Goal: Task Accomplishment & Management: Manage account settings

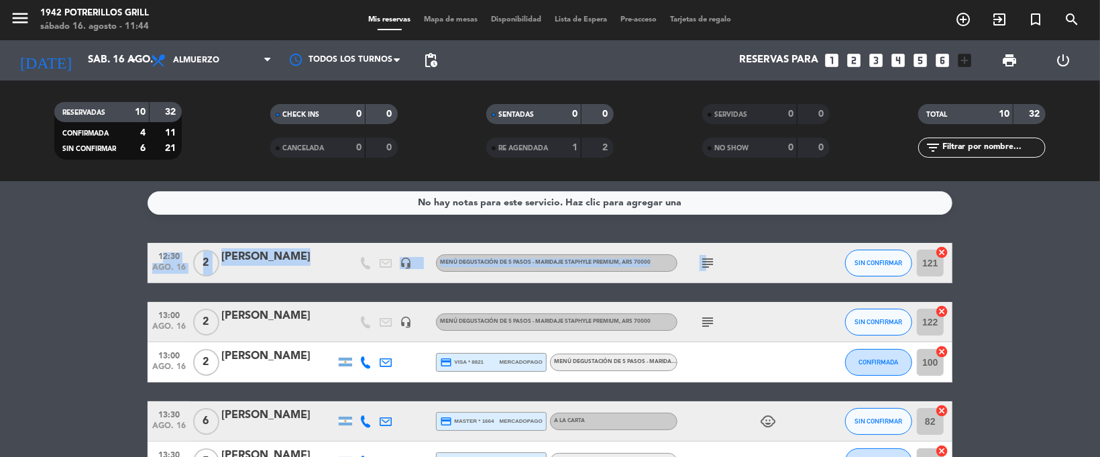
drag, startPoint x: 703, startPoint y: 251, endPoint x: 724, endPoint y: 231, distance: 28.9
click at [724, 231] on div "No hay notas para este servicio. Haz clic para agregar una 12:30 [DATE] 2 [PERS…" at bounding box center [550, 319] width 1100 height 276
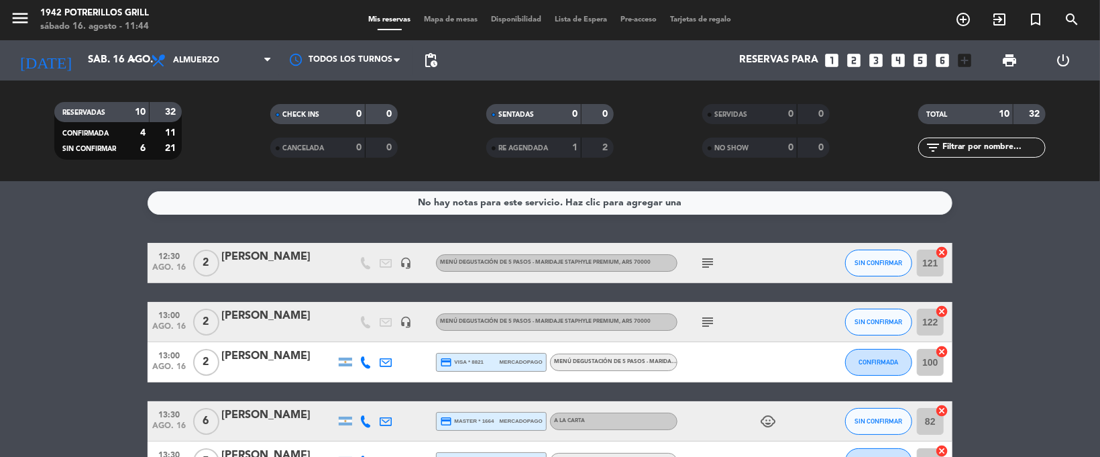
click at [724, 231] on div "No hay notas para este servicio. Haz clic para agregar una 12:30 [DATE] 2 [PERS…" at bounding box center [550, 319] width 1100 height 276
click at [718, 265] on div "subject" at bounding box center [737, 263] width 121 height 40
click at [705, 261] on icon "subject" at bounding box center [707, 263] width 16 height 16
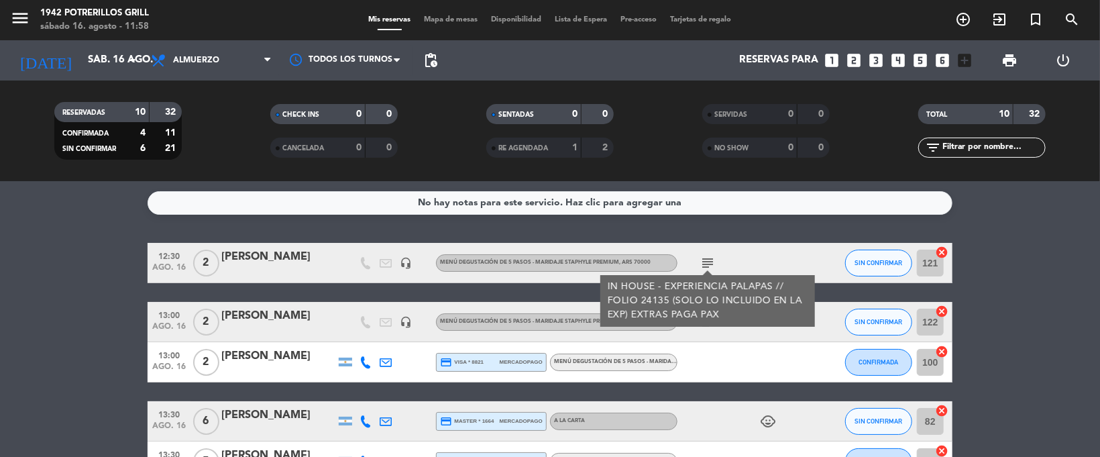
click at [715, 357] on div at bounding box center [737, 362] width 121 height 40
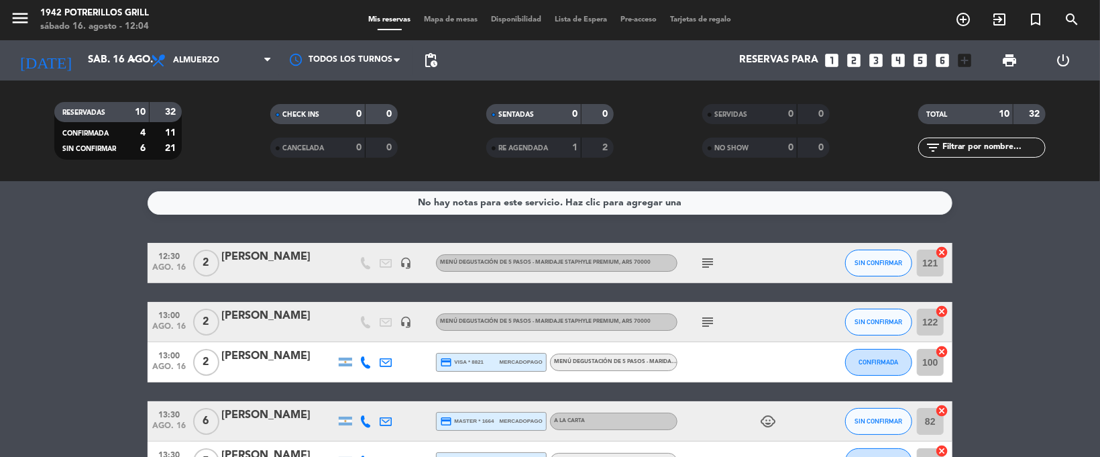
click at [439, 19] on span "Mapa de mesas" at bounding box center [451, 19] width 67 height 7
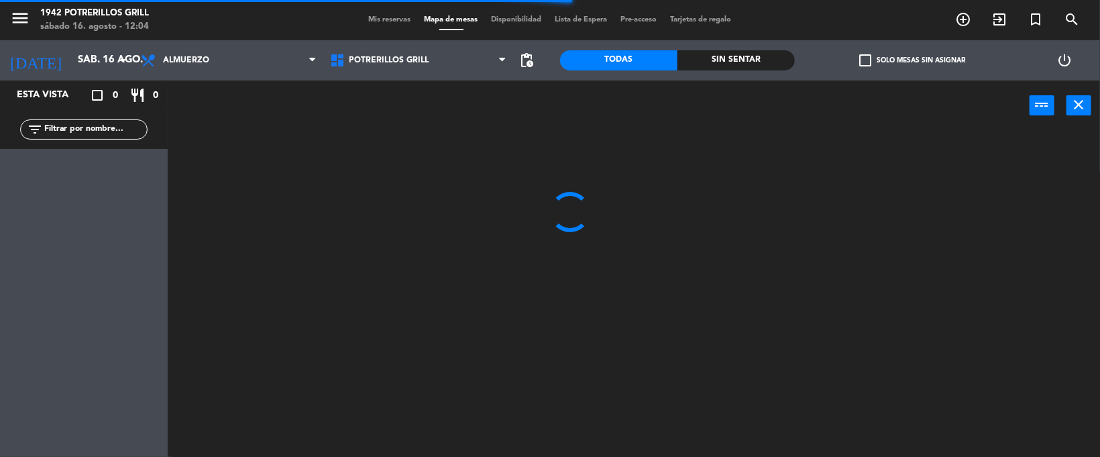
click at [384, 16] on span "Mis reservas" at bounding box center [390, 19] width 56 height 7
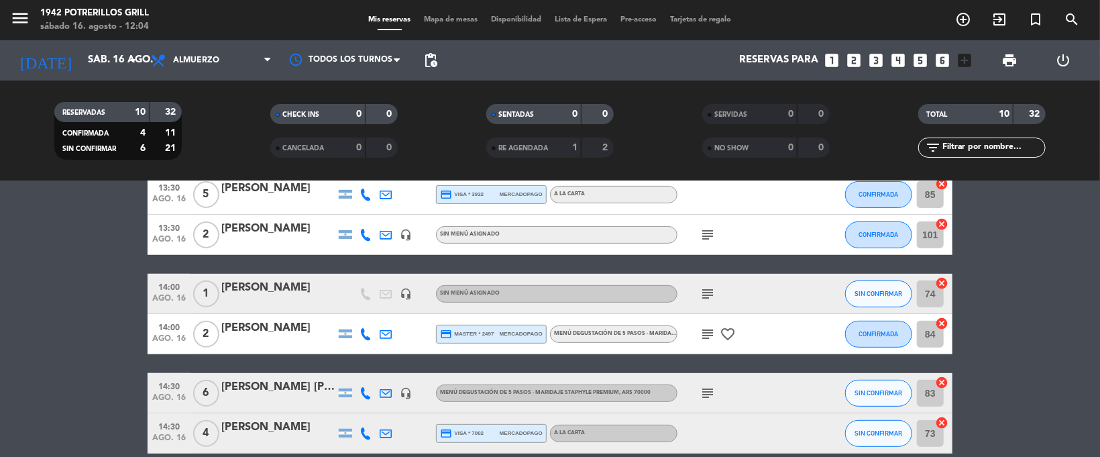
scroll to position [301, 0]
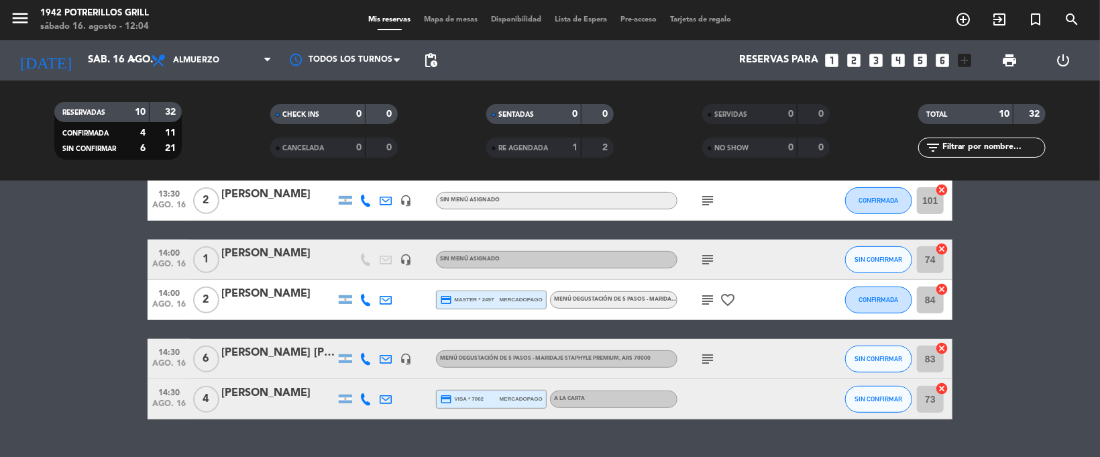
click at [703, 294] on icon "subject" at bounding box center [707, 300] width 16 height 16
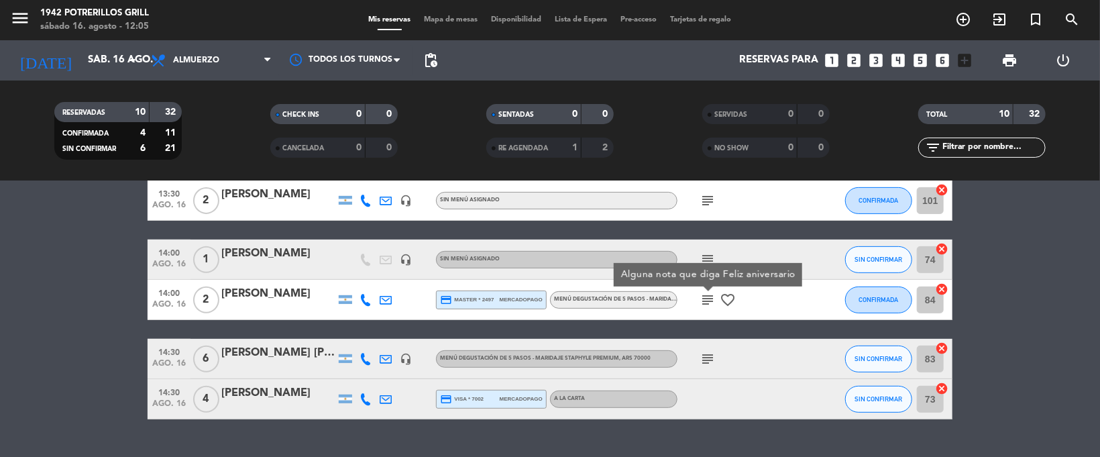
click at [703, 294] on icon "subject" at bounding box center [707, 300] width 16 height 16
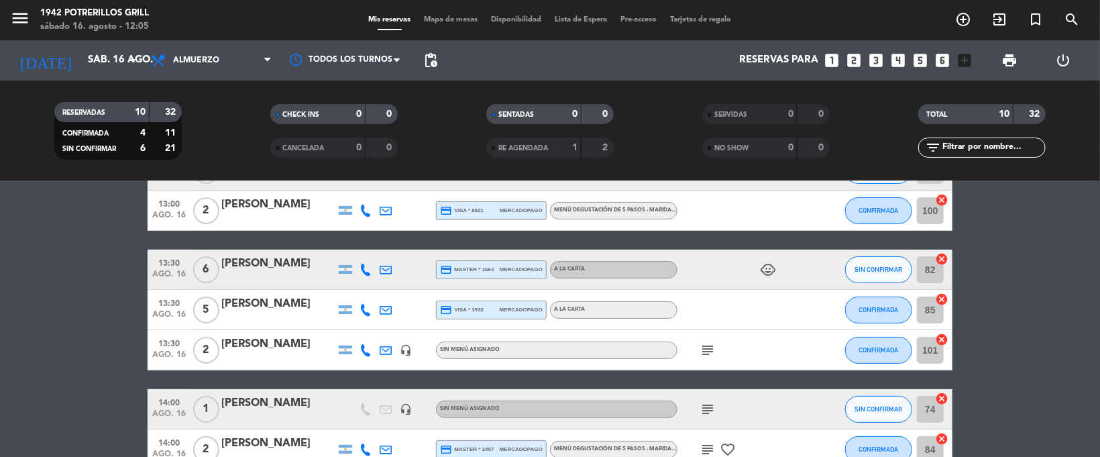
scroll to position [0, 0]
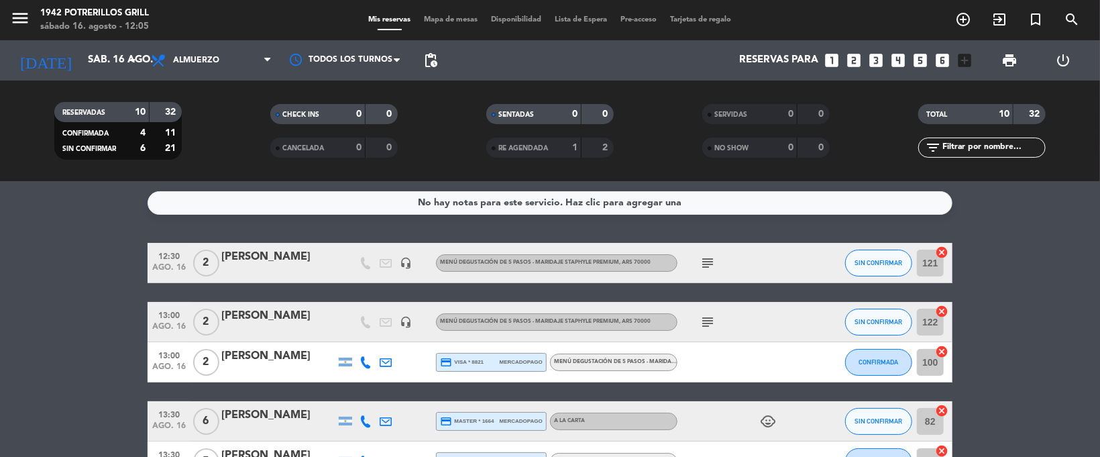
click at [714, 264] on icon "subject" at bounding box center [707, 263] width 16 height 16
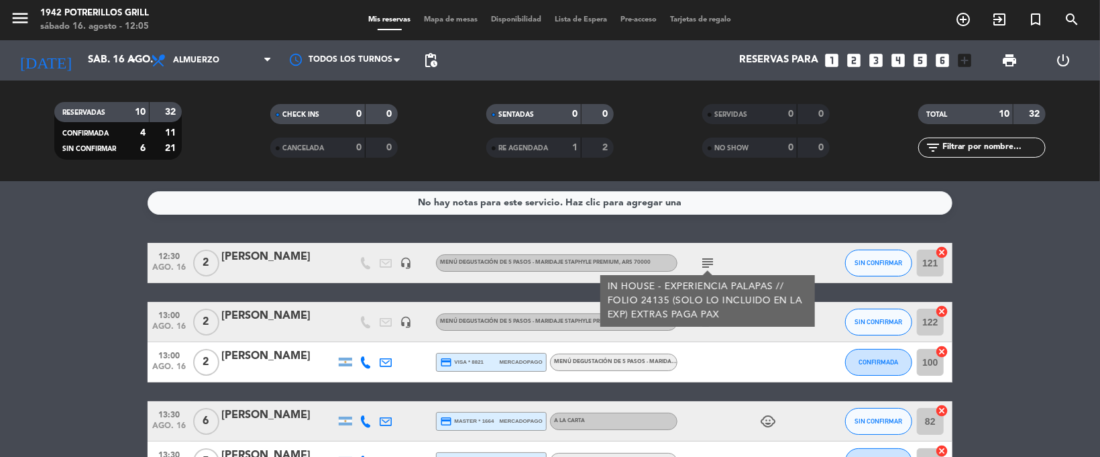
click at [708, 337] on div "subject" at bounding box center [737, 322] width 121 height 40
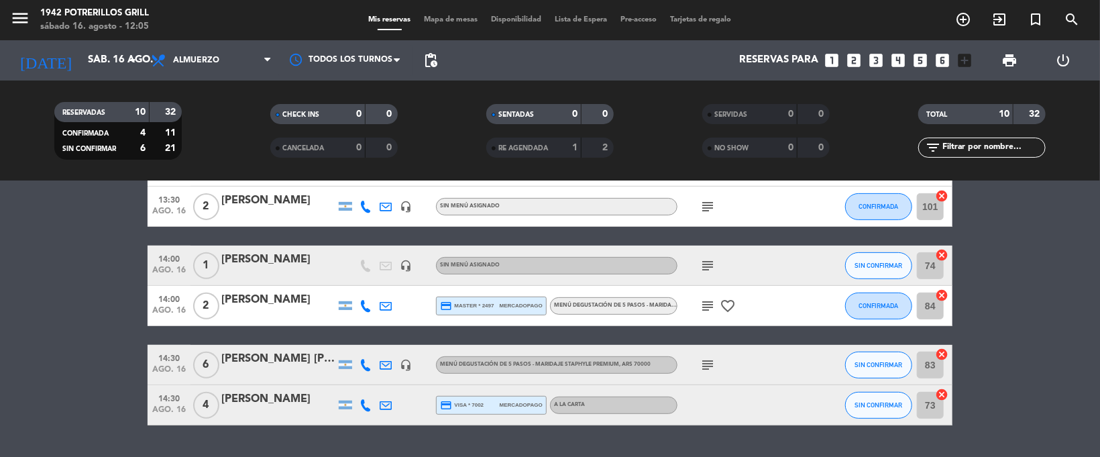
scroll to position [329, 0]
